Goal: Check status: Check status

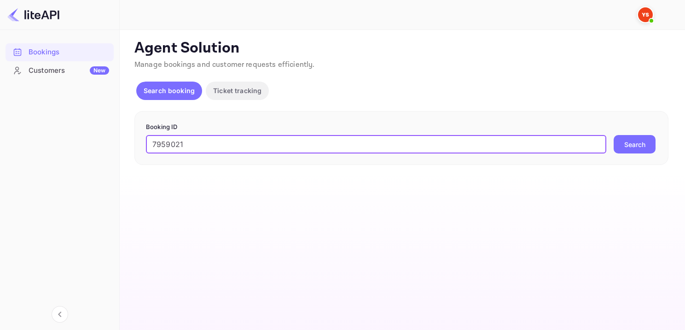
type input "7959021"
click at [641, 148] on button "Search" at bounding box center [635, 144] width 42 height 18
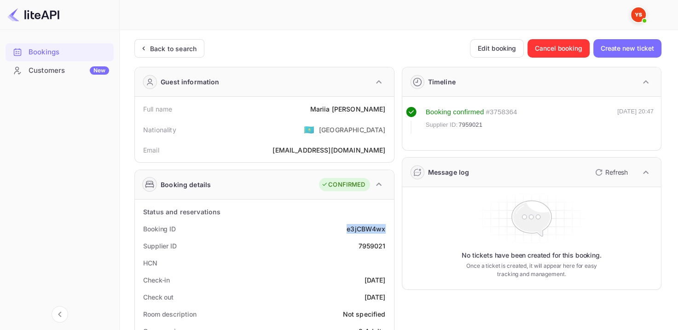
drag, startPoint x: 347, startPoint y: 229, endPoint x: 389, endPoint y: 228, distance: 41.9
click at [389, 228] on div "Booking ID e3jCBW4wx" at bounding box center [265, 228] width 252 height 17
copy div "e3jCBW4wx"
drag, startPoint x: 324, startPoint y: 111, endPoint x: 387, endPoint y: 107, distance: 63.2
click at [387, 107] on div "Full name [PERSON_NAME]" at bounding box center [265, 108] width 252 height 17
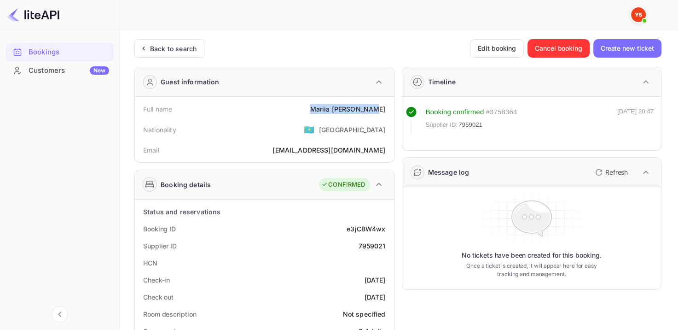
copy div "[PERSON_NAME]"
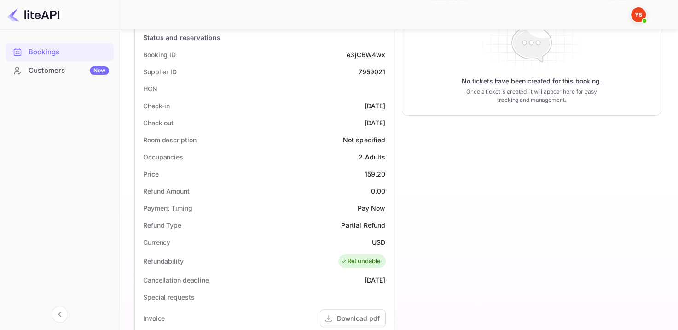
scroll to position [230, 0]
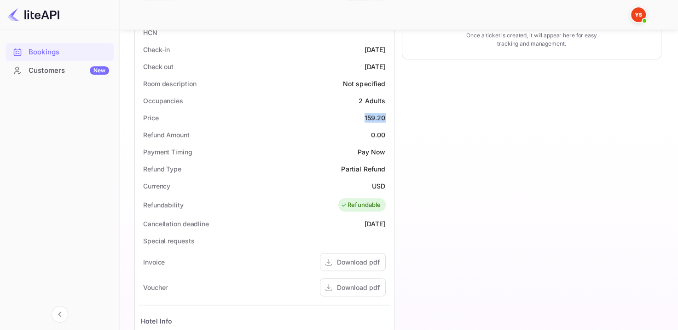
drag, startPoint x: 365, startPoint y: 116, endPoint x: 386, endPoint y: 115, distance: 21.7
click at [385, 115] on div "159.20" at bounding box center [375, 118] width 21 height 10
copy div "159.20"
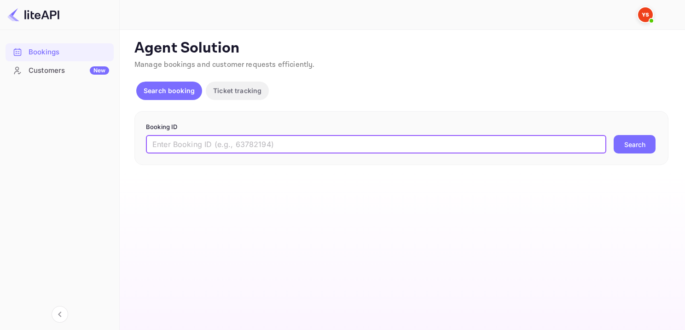
click at [360, 150] on input "text" at bounding box center [376, 144] width 460 height 18
type input "7178140"
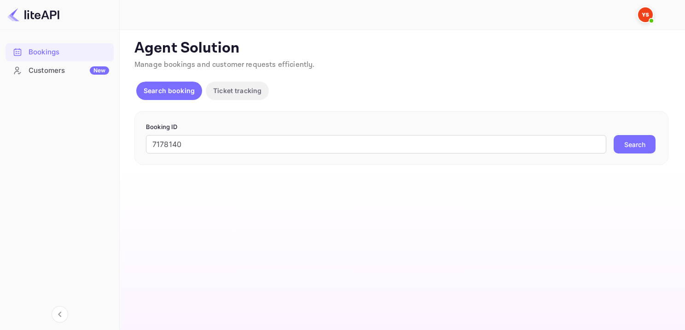
click at [637, 145] on button "Search" at bounding box center [635, 144] width 42 height 18
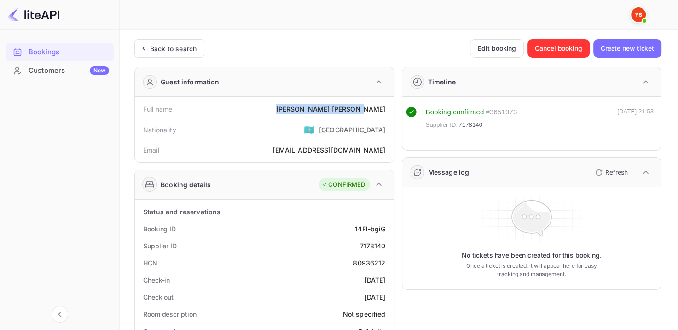
drag, startPoint x: 321, startPoint y: 106, endPoint x: 387, endPoint y: 102, distance: 65.5
click at [387, 102] on div "Full name Elizaveta Krylenko" at bounding box center [265, 108] width 252 height 17
copy div "Elizaveta Krylenko"
click at [212, 78] on div "Guest information" at bounding box center [190, 82] width 59 height 10
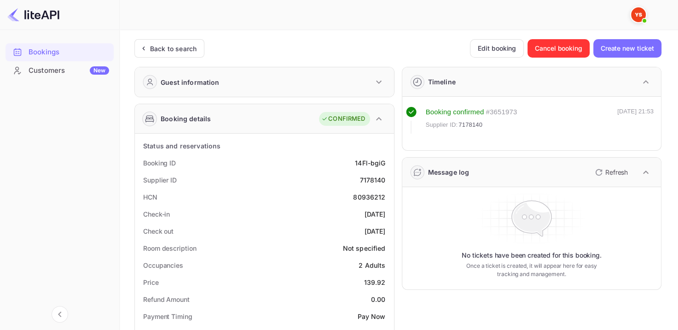
click at [212, 78] on div "Guest information" at bounding box center [190, 82] width 59 height 10
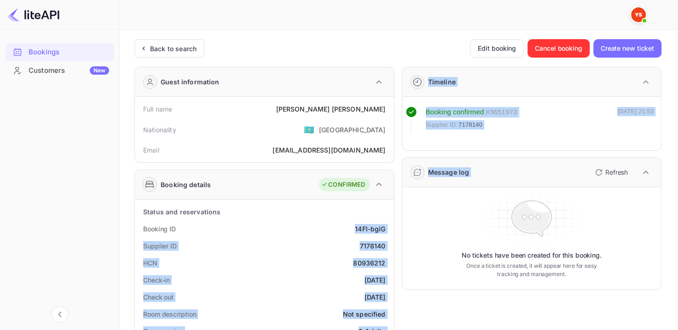
drag, startPoint x: 341, startPoint y: 226, endPoint x: 396, endPoint y: 229, distance: 55.8
click at [331, 221] on div "Booking ID 14Fl-bgiG" at bounding box center [265, 228] width 252 height 17
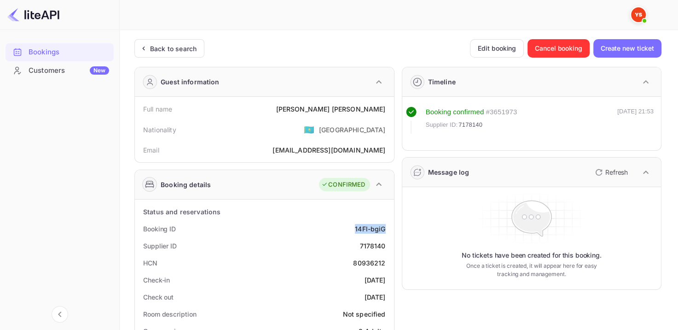
drag, startPoint x: 349, startPoint y: 228, endPoint x: 392, endPoint y: 224, distance: 42.6
click at [390, 225] on div "Booking ID 14Fl-bgiG" at bounding box center [265, 228] width 252 height 17
copy div "14Fl-bgiG"
drag, startPoint x: 324, startPoint y: 109, endPoint x: 388, endPoint y: 110, distance: 64.4
click at [388, 110] on div "Full name Elizaveta Krylenko" at bounding box center [265, 108] width 252 height 17
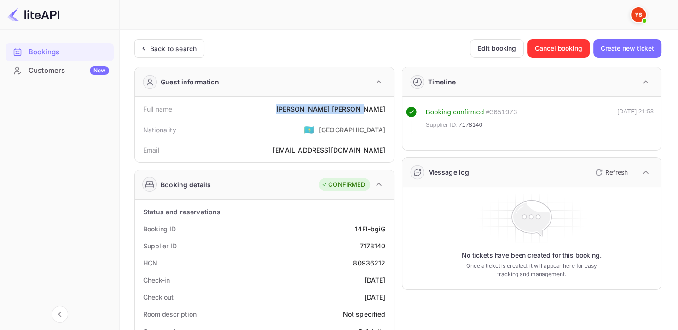
copy div "Elizaveta Krylenko"
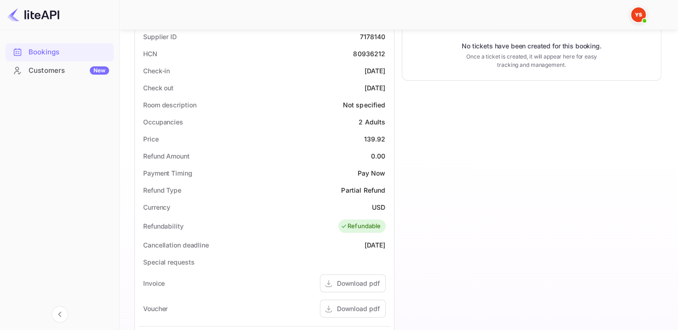
scroll to position [118, 0]
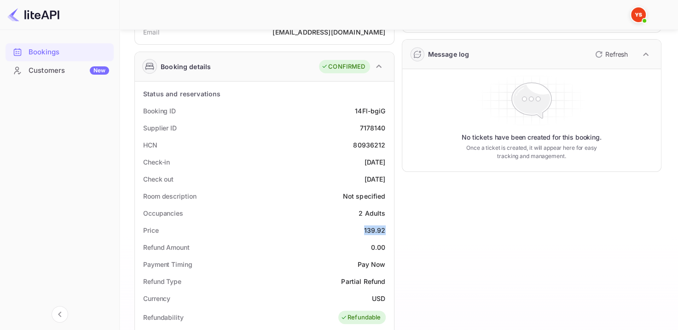
drag, startPoint x: 360, startPoint y: 228, endPoint x: 389, endPoint y: 232, distance: 29.7
click at [389, 232] on div "Price 139.92" at bounding box center [265, 229] width 252 height 17
copy div "139.92"
